Goal: Information Seeking & Learning: Learn about a topic

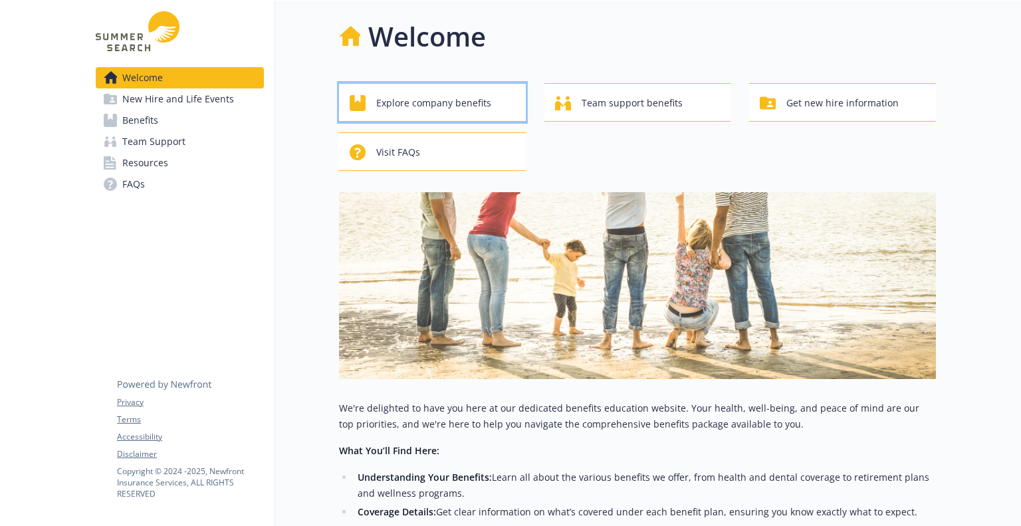
click at [432, 93] on span "Explore company benefits" at bounding box center [433, 102] width 115 height 25
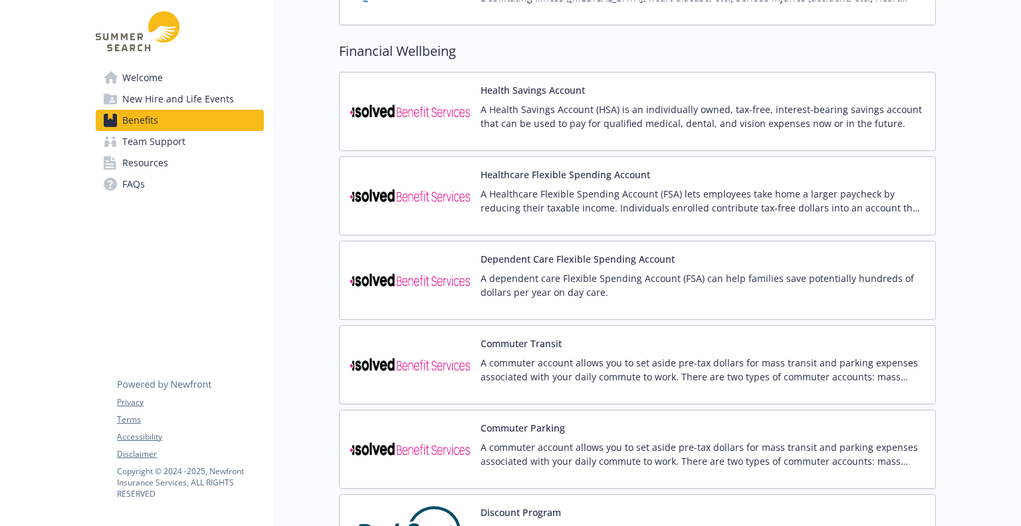
scroll to position [957, 0]
click at [445, 278] on img at bounding box center [410, 280] width 120 height 57
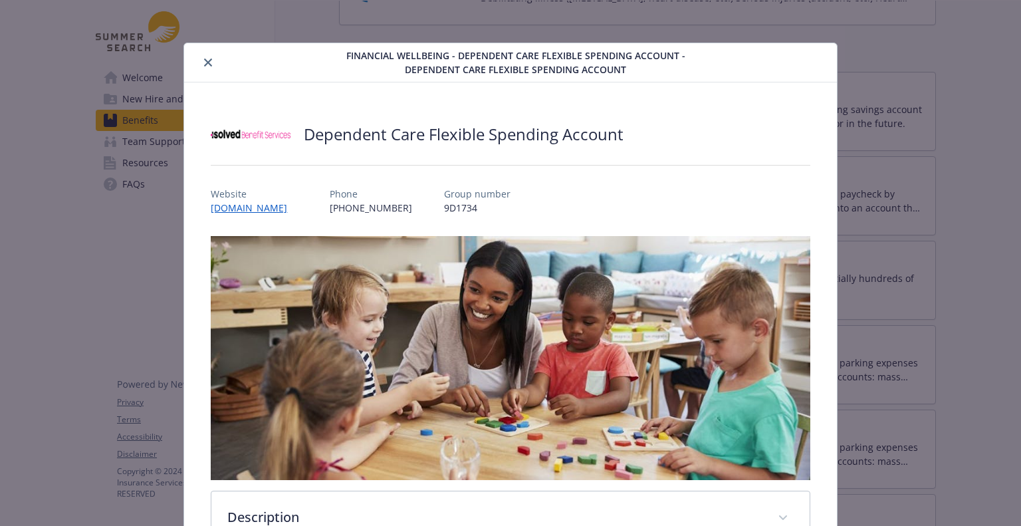
scroll to position [40, 0]
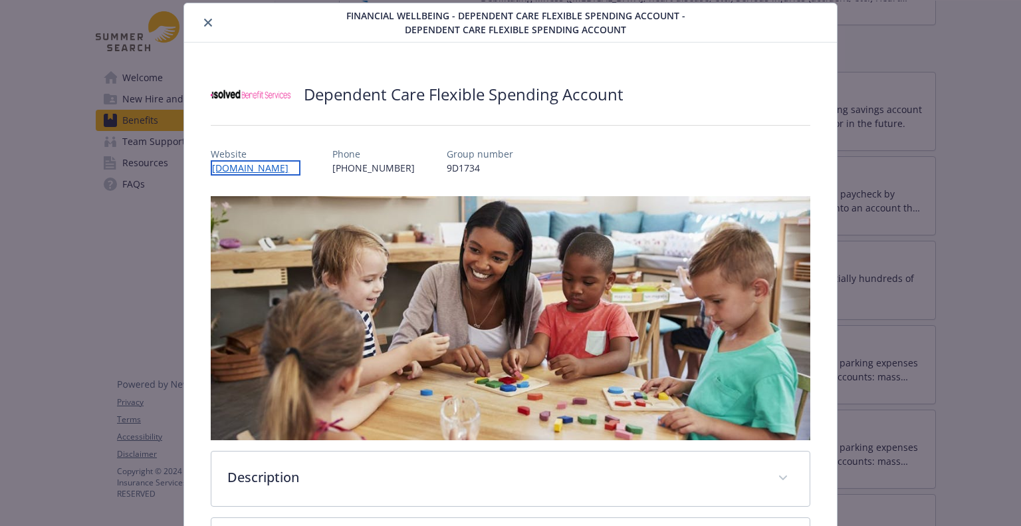
click at [298, 167] on link "[DOMAIN_NAME]" at bounding box center [256, 167] width 90 height 15
